Goal: Find specific fact: Find specific fact

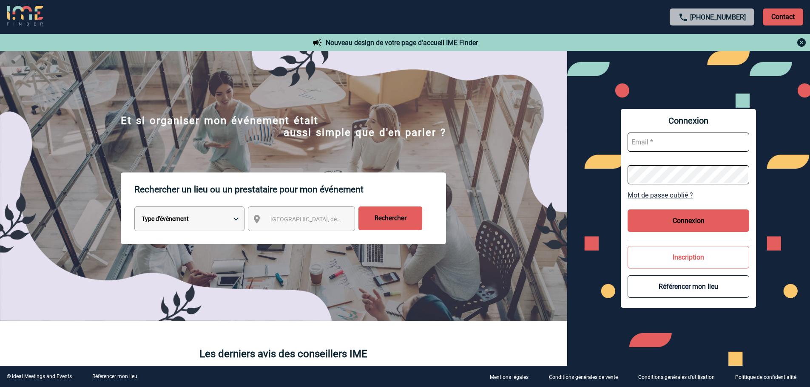
type input "jnetobogalho@ime-groupe.com"
click at [662, 225] on button "Connexion" at bounding box center [689, 221] width 122 height 23
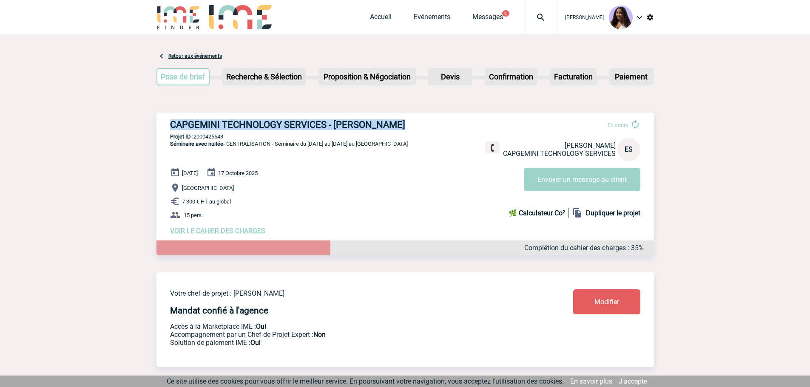
drag, startPoint x: 174, startPoint y: 125, endPoint x: 409, endPoint y: 130, distance: 234.8
click at [409, 130] on div "CAPGEMINI TECHNOLOGY SERVICES - [PERSON_NAME] En cours [PERSON_NAME] CAPGEMINI …" at bounding box center [406, 177] width 498 height 129
copy h3 "CAPGEMINI TECHNOLOGY SERVICES - [PERSON_NAME]"
click at [209, 140] on p "Projet ID : 2000425543" at bounding box center [406, 137] width 498 height 6
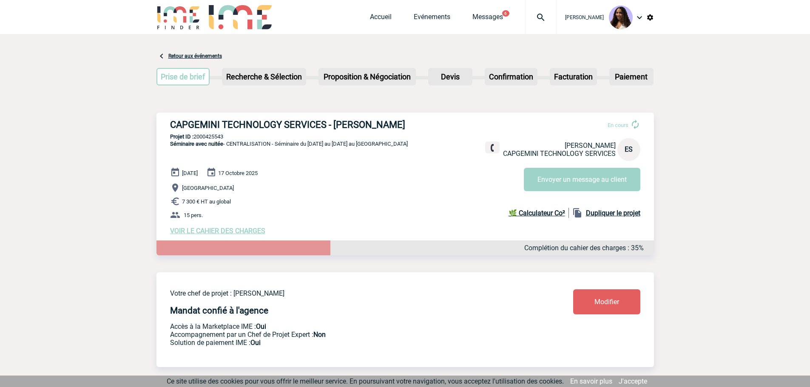
copy p "2000425543"
